Goal: Information Seeking & Learning: Learn about a topic

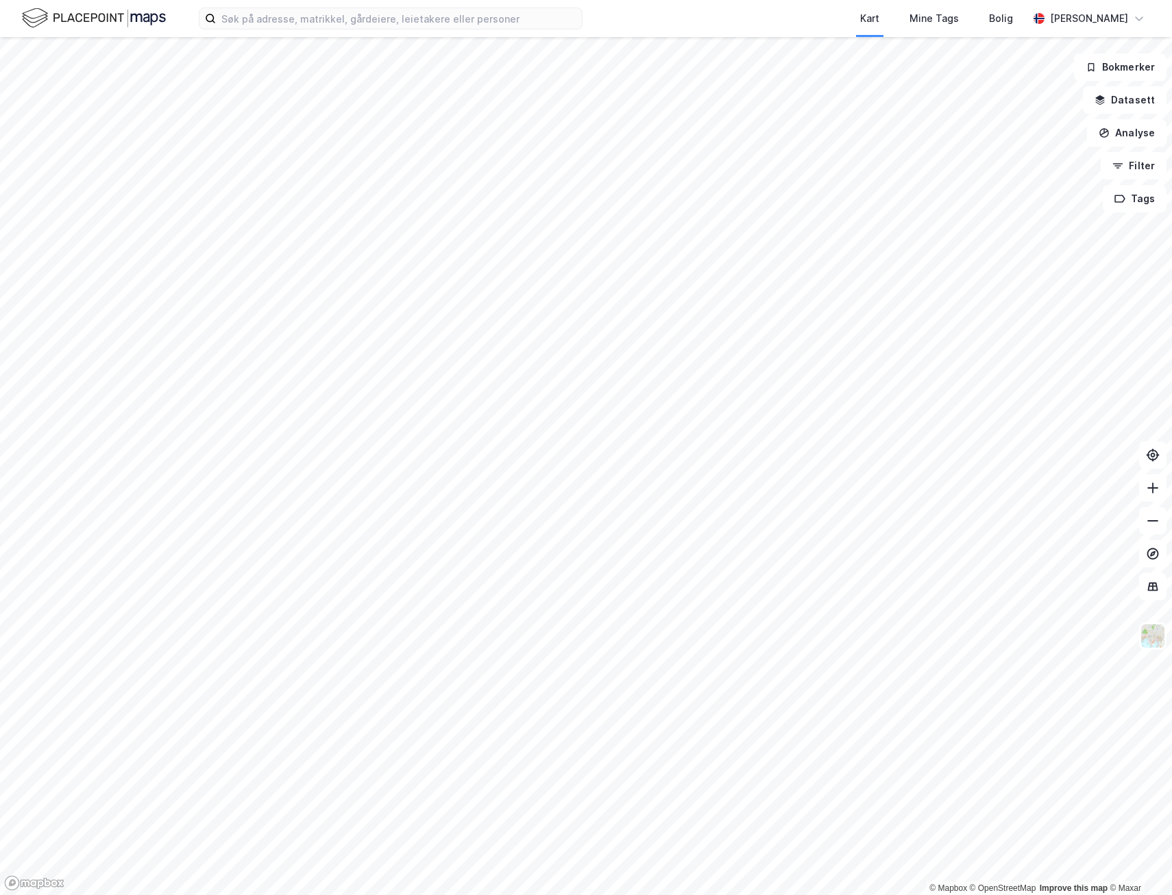
click at [449, 894] on html "Kart Mine Tags [PERSON_NAME] [PERSON_NAME] © Mapbox © OpenStreetMap Improve thi…" at bounding box center [586, 447] width 1172 height 895
click at [399, 894] on html "Kart Mine Tags [PERSON_NAME] [PERSON_NAME] © Mapbox © OpenStreetMap Improve thi…" at bounding box center [586, 447] width 1172 height 895
click at [328, 894] on html "Kart Mine Tags [PERSON_NAME] [PERSON_NAME] © Mapbox © OpenStreetMap Improve thi…" at bounding box center [586, 447] width 1172 height 895
click at [395, 894] on html "Kart Mine Tags [PERSON_NAME] [PERSON_NAME] © Mapbox © OpenStreetMap Improve thi…" at bounding box center [586, 447] width 1172 height 895
click at [238, 894] on html "Kart Mine Tags [PERSON_NAME] [PERSON_NAME] © Mapbox © OpenStreetMap Improve thi…" at bounding box center [586, 447] width 1172 height 895
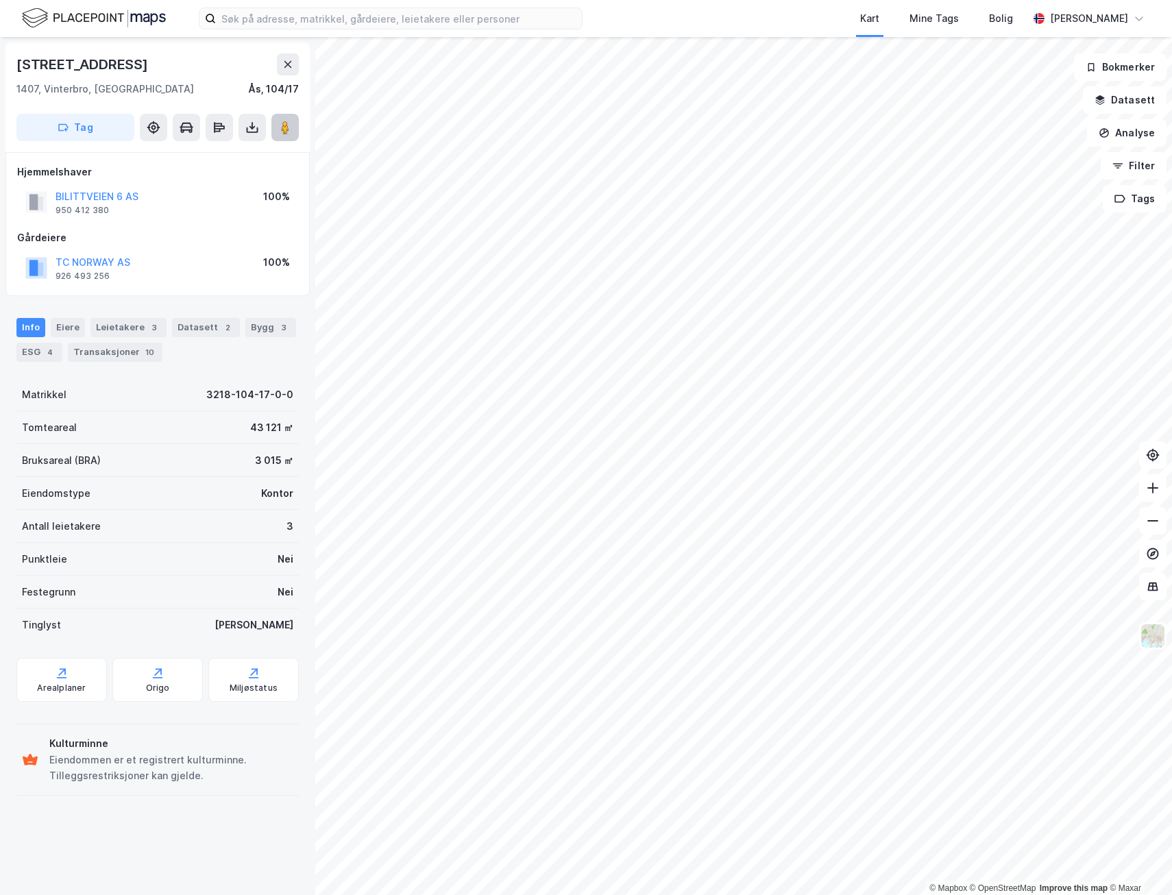
click at [291, 132] on icon at bounding box center [285, 128] width 14 height 14
click at [1125, 126] on button "Analyse" at bounding box center [1126, 132] width 79 height 27
click at [1012, 166] on div "Tegn område" at bounding box center [1007, 162] width 119 height 12
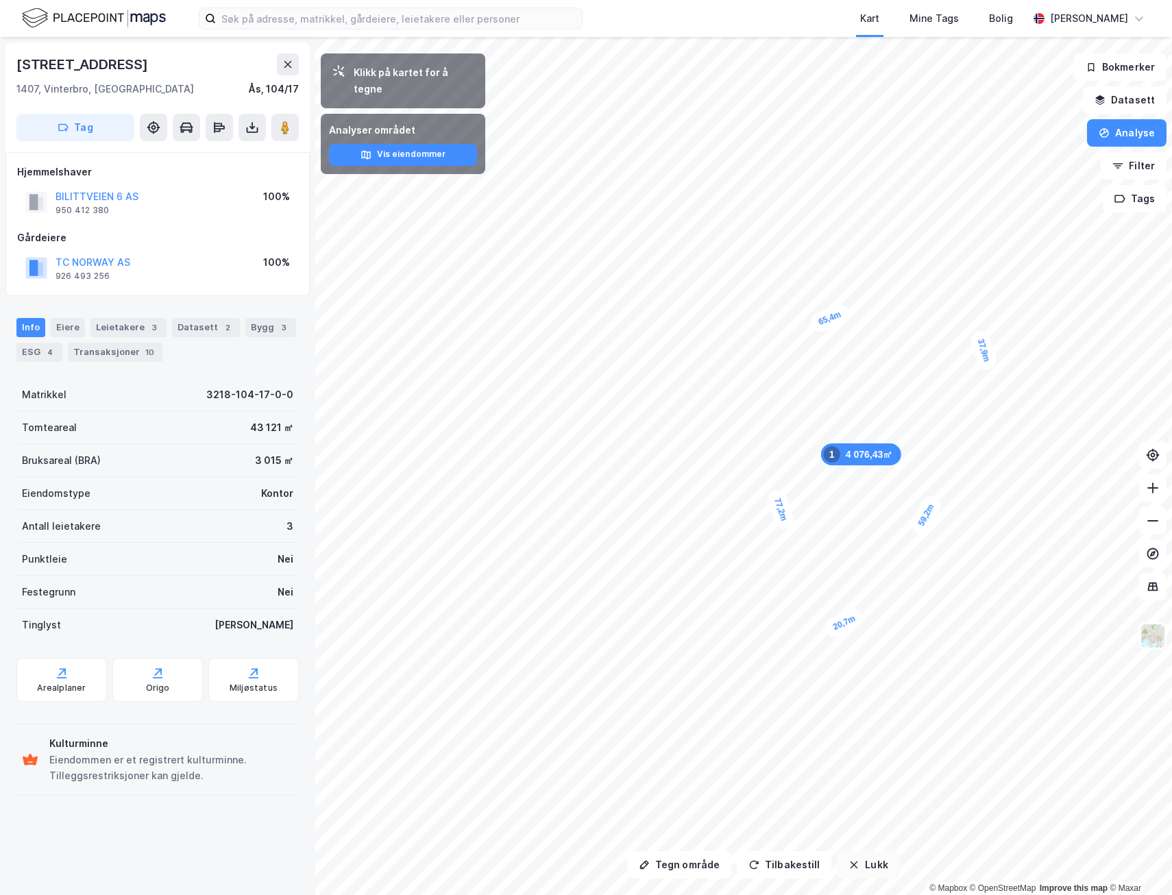
click at [870, 867] on button "Lukk" at bounding box center [868, 864] width 62 height 27
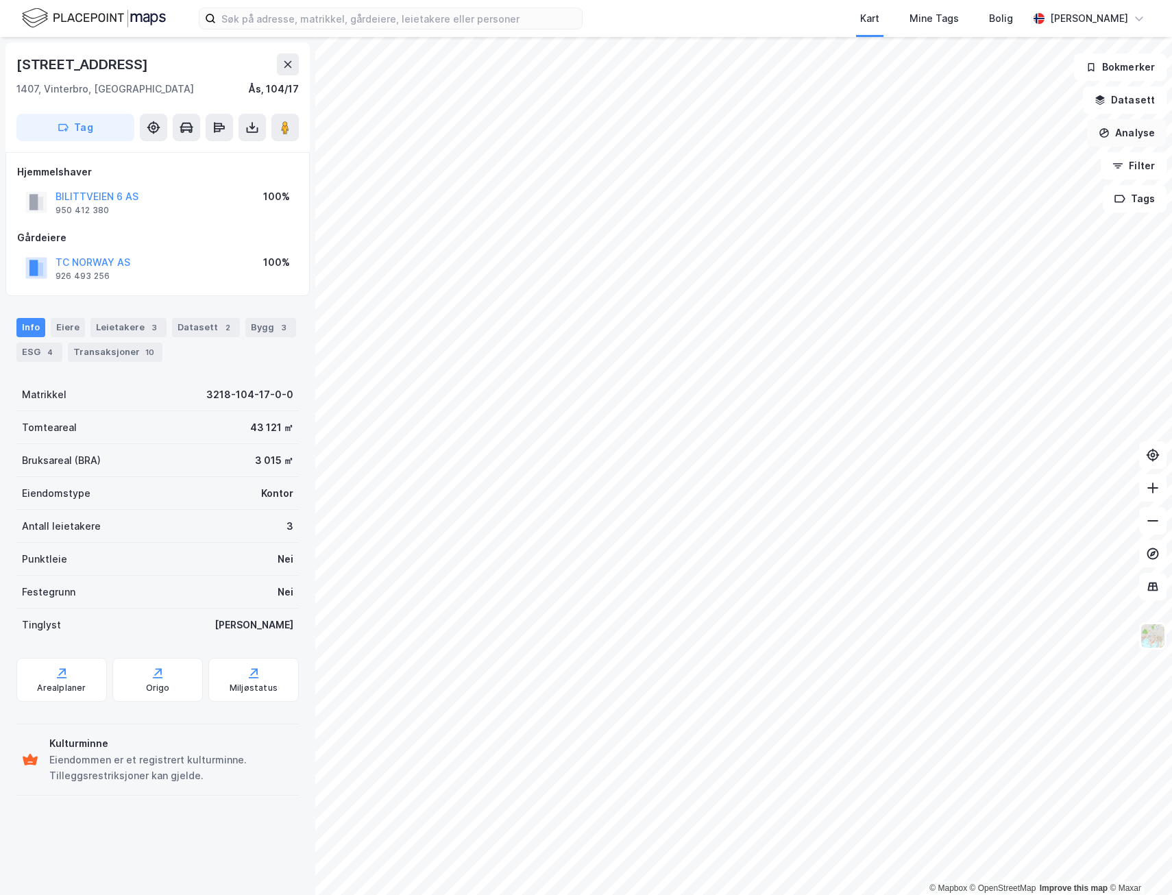
click at [1144, 132] on button "Analyse" at bounding box center [1126, 132] width 79 height 27
click at [1053, 166] on div "Tegn område" at bounding box center [1007, 162] width 119 height 12
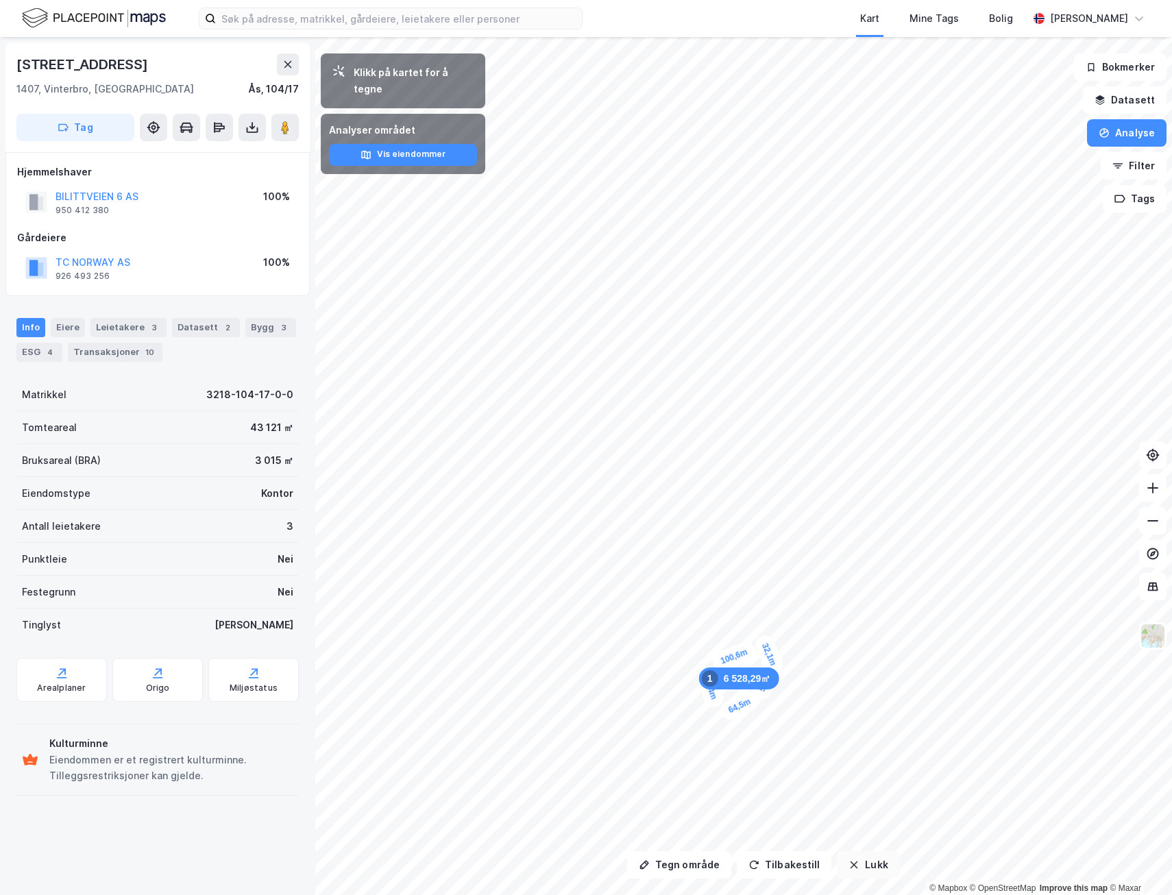
click at [857, 864] on button "Lukk" at bounding box center [868, 864] width 62 height 27
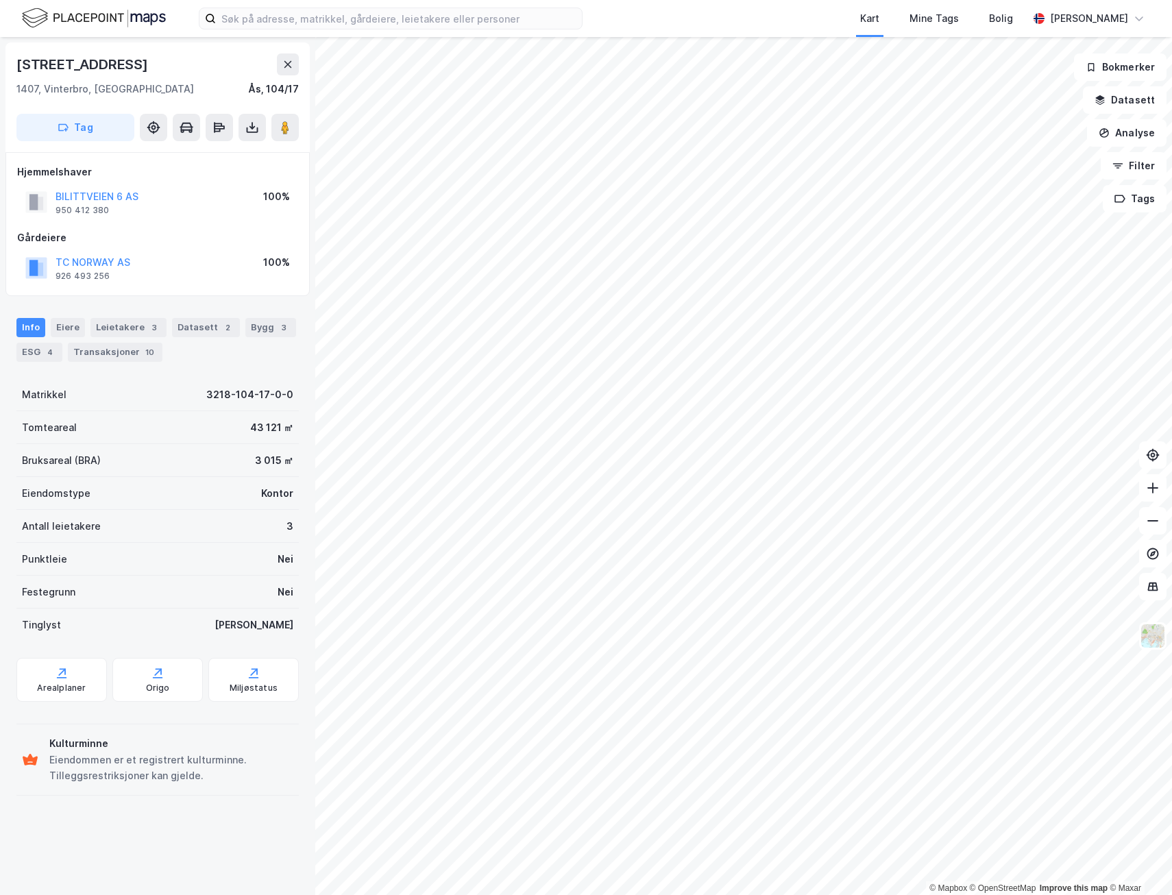
click at [783, 894] on html "Kart Mine Tags Bolig Ragnar Mykland © Mapbox © OpenStreetMap Improve this map ©…" at bounding box center [586, 447] width 1172 height 895
click at [277, 329] on div "3" at bounding box center [284, 328] width 14 height 14
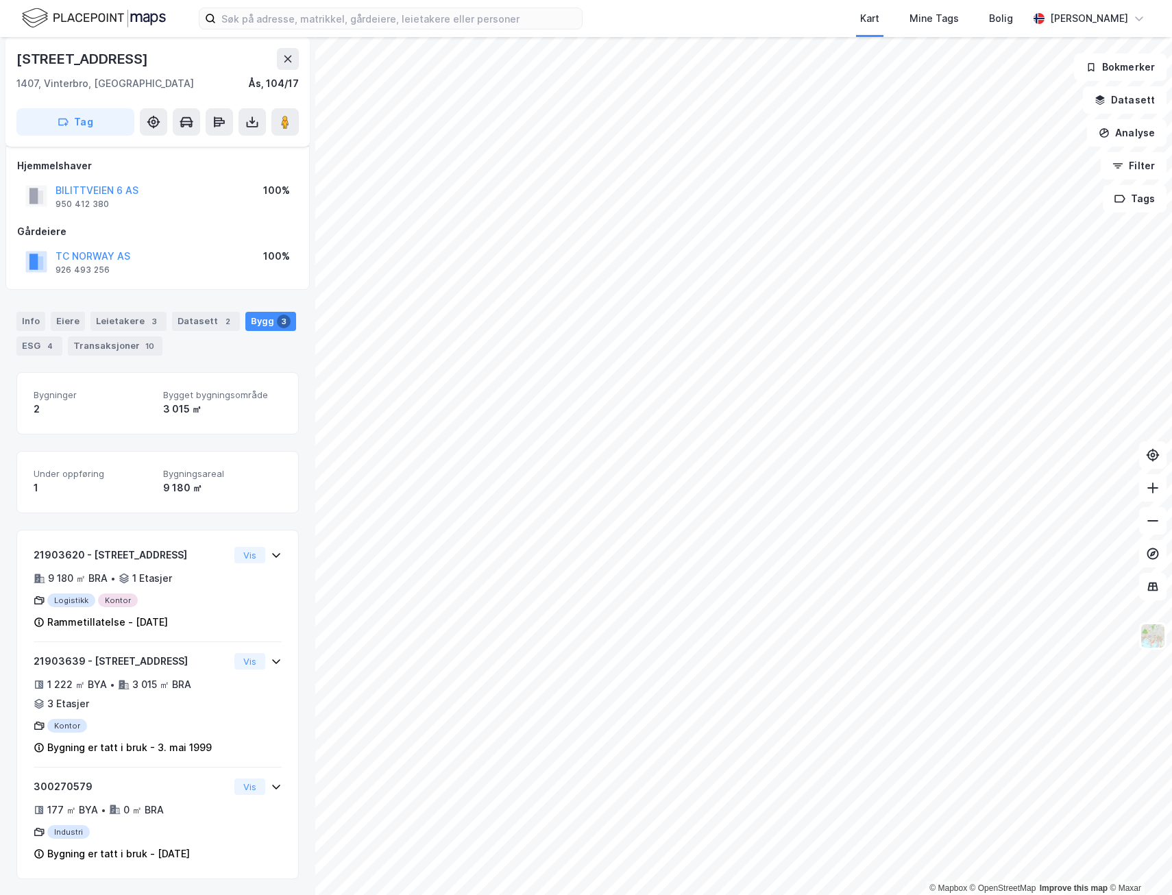
scroll to position [7, 0]
click at [284, 127] on image at bounding box center [285, 122] width 8 height 14
click at [73, 60] on div "Bilittveien 6" at bounding box center [83, 59] width 134 height 22
click at [126, 323] on div "Leietakere 3" at bounding box center [128, 320] width 76 height 19
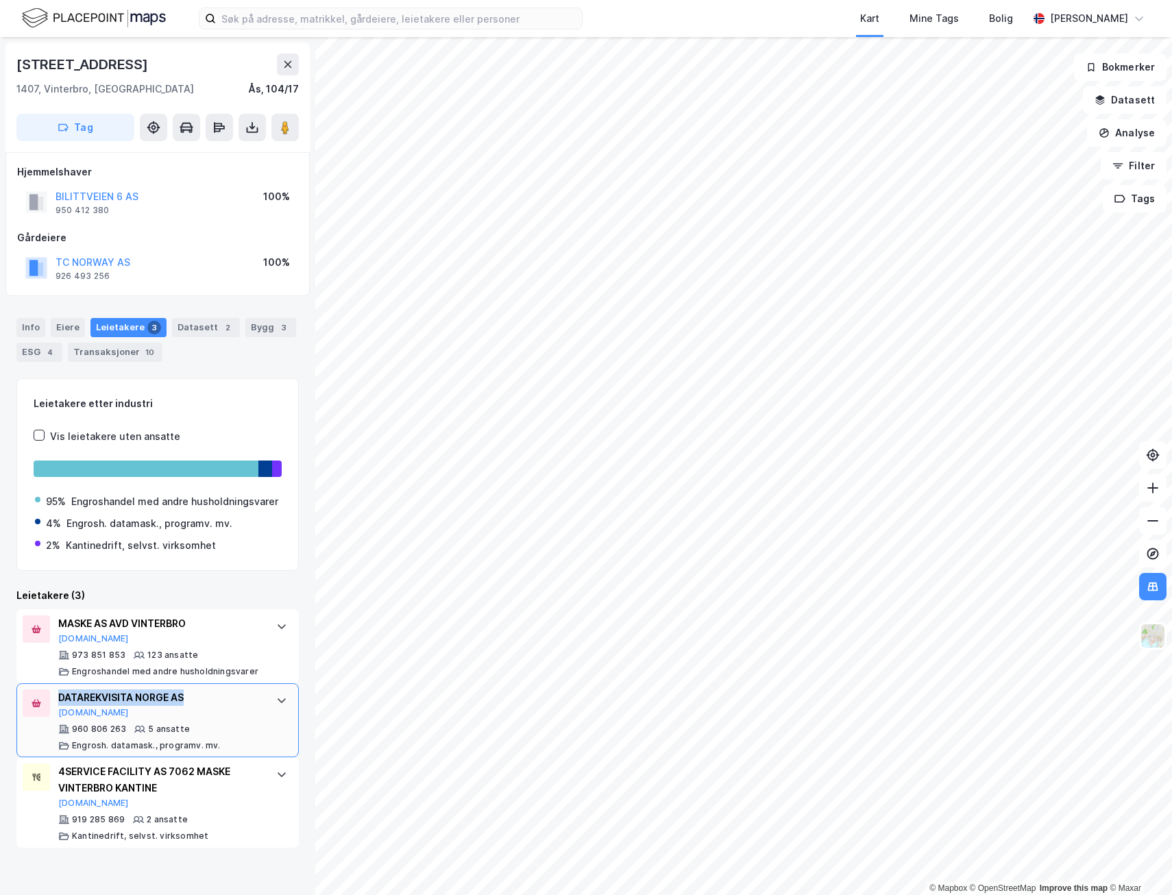
drag, startPoint x: 195, startPoint y: 713, endPoint x: 34, endPoint y: 712, distance: 161.1
click at [34, 712] on div "DATAREKVISITA NORGE AS Proff.no 960 806 263 5 ansatte Engrosh. datamask., progr…" at bounding box center [157, 720] width 282 height 74
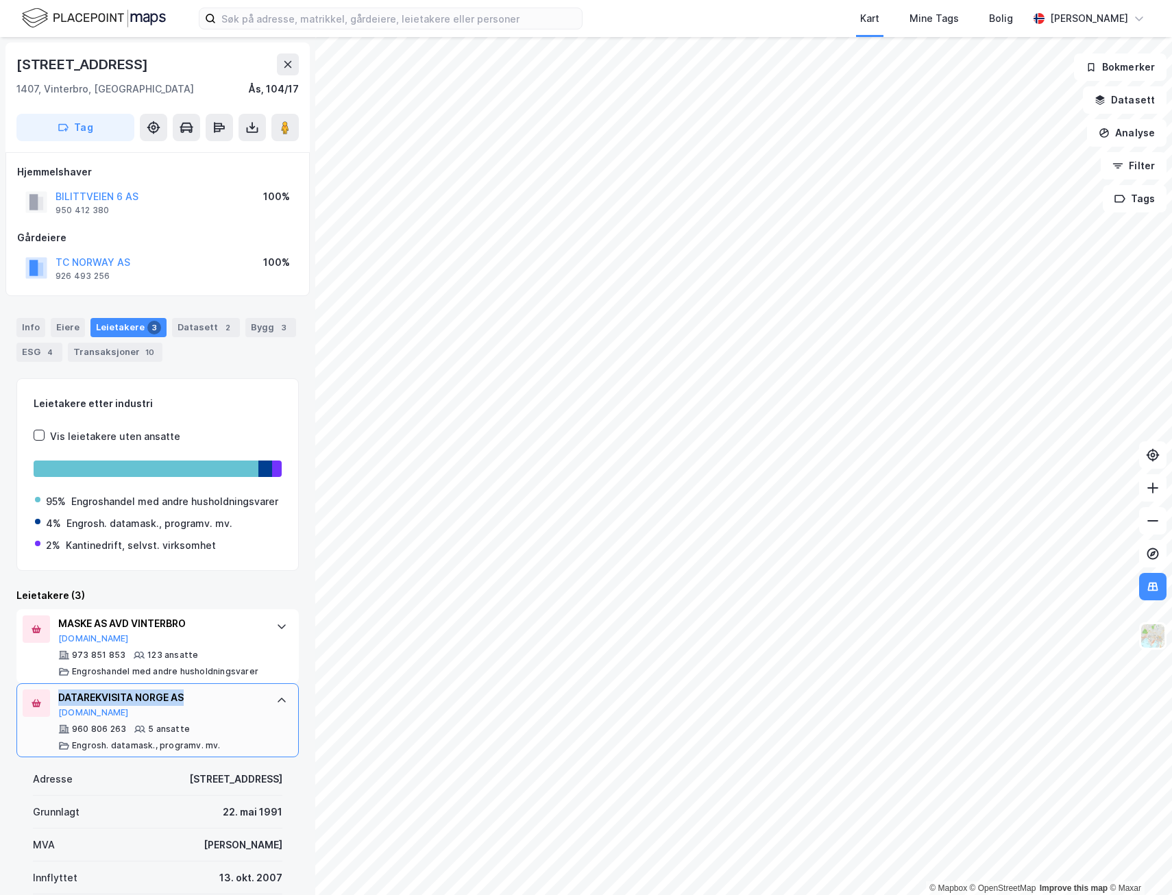
copy div "DATAREKVISITA NORGE AS"
click at [71, 718] on button "[DOMAIN_NAME]" at bounding box center [93, 712] width 71 height 11
